Goal: Find specific page/section: Find specific page/section

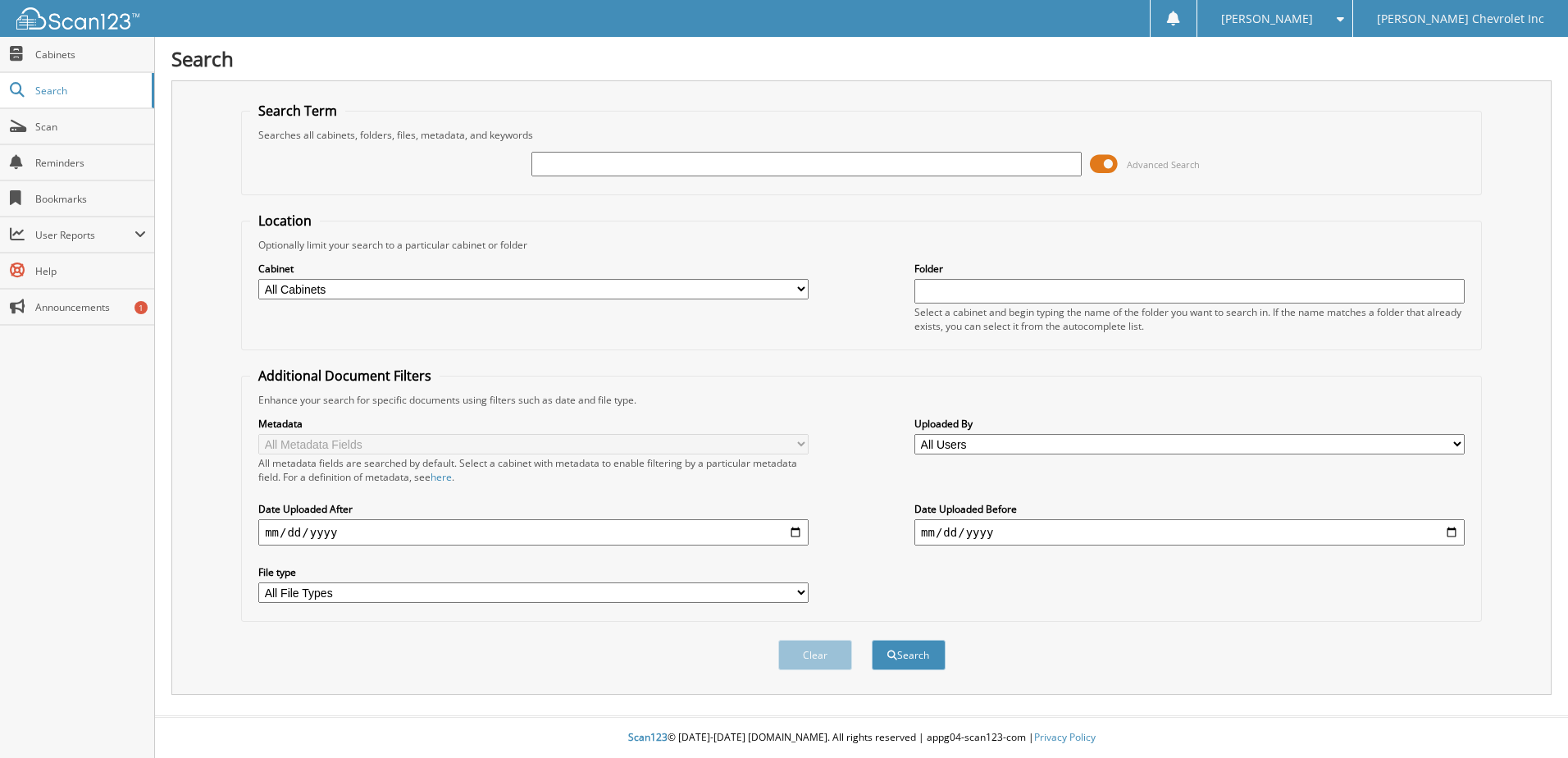
click at [627, 167] on input "text" at bounding box center [807, 163] width 551 height 25
paste input "[US_VEHICLE_IDENTIFICATION_NUMBER]"
type input "[US_VEHICLE_IDENTIFICATION_NUMBER]"
click at [872, 640] on button "Search" at bounding box center [908, 655] width 74 height 30
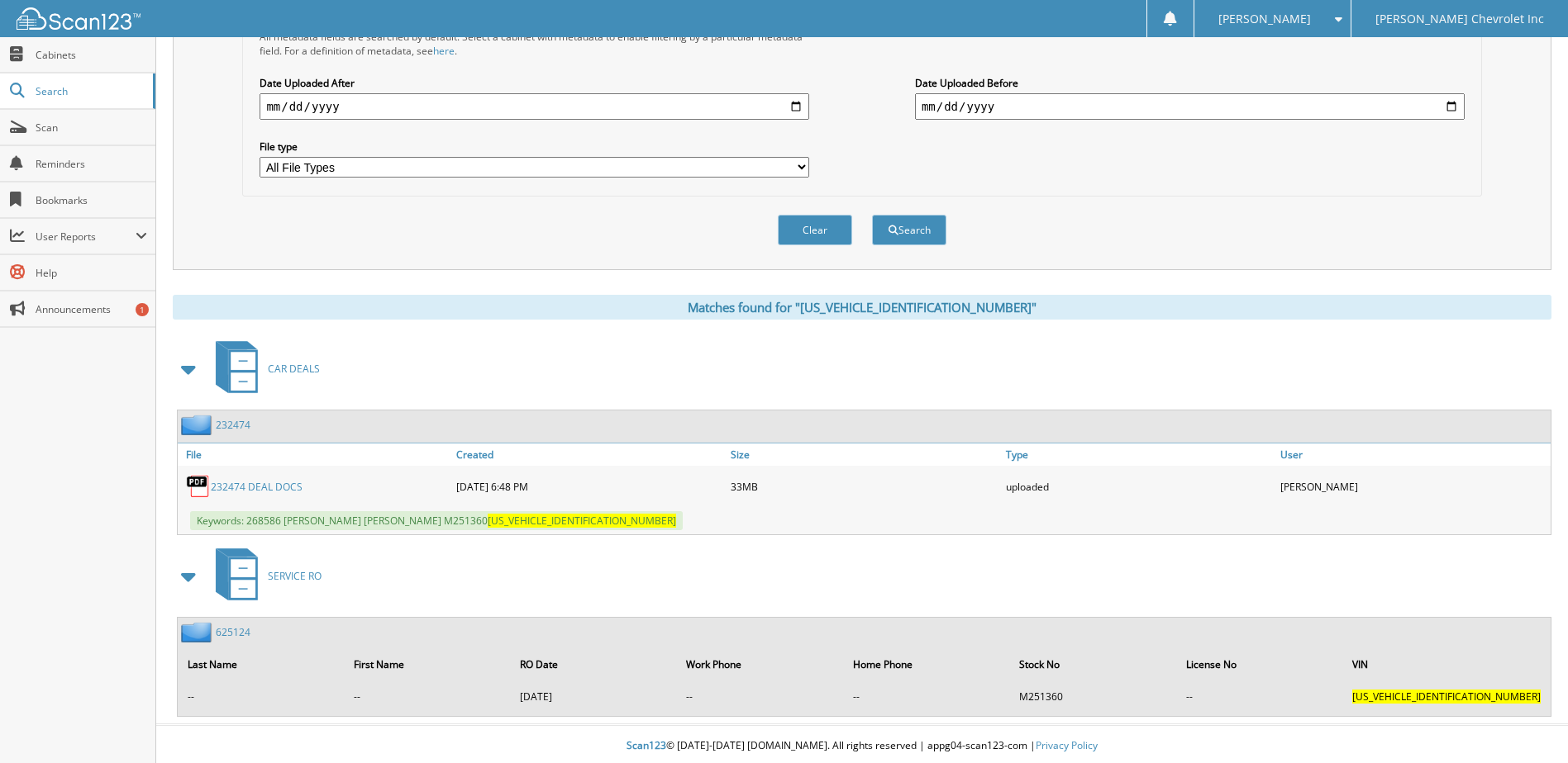
scroll to position [433, 0]
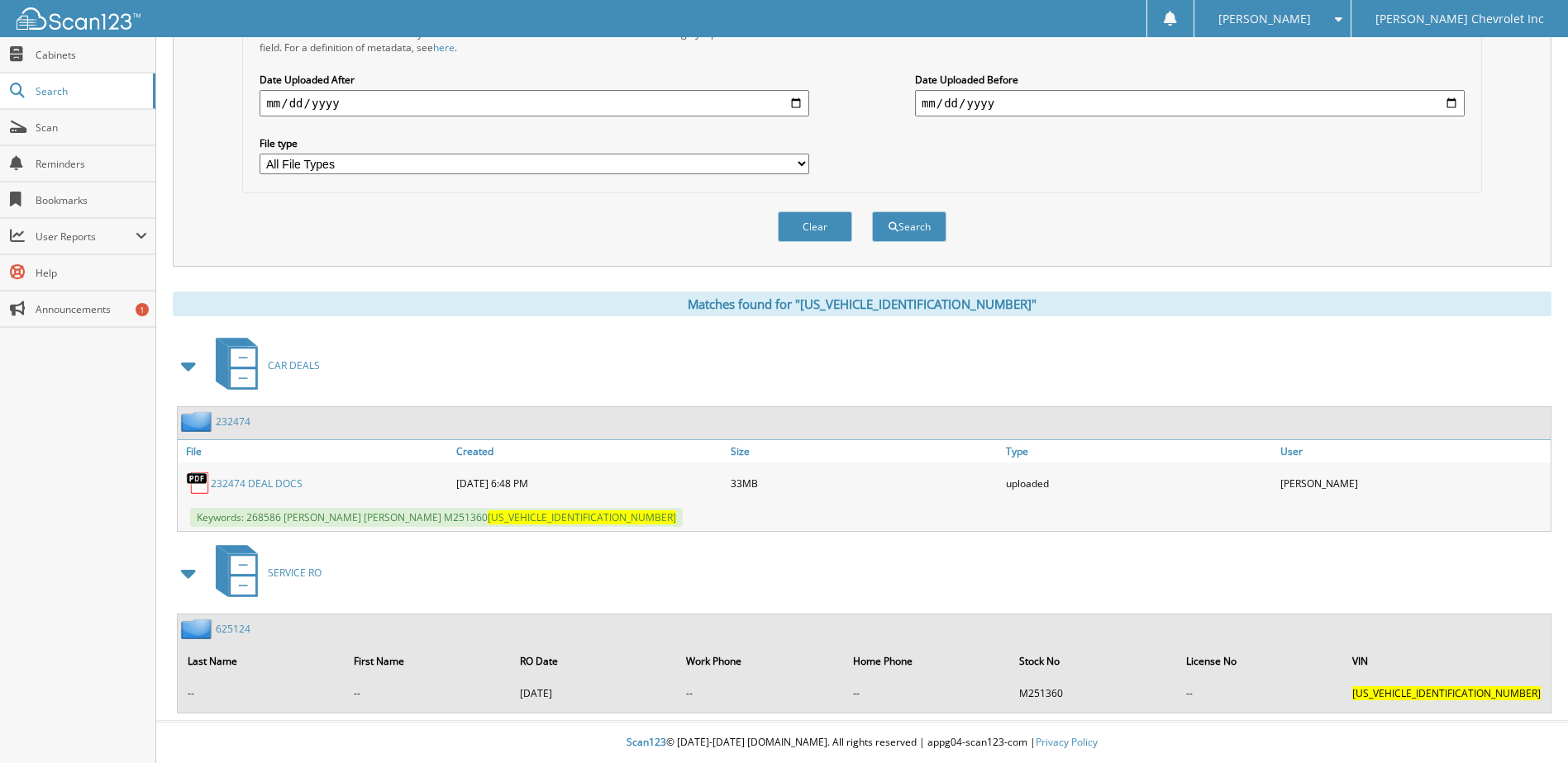
click at [232, 423] on link "232474" at bounding box center [233, 421] width 35 height 14
